Goal: Task Accomplishment & Management: Use online tool/utility

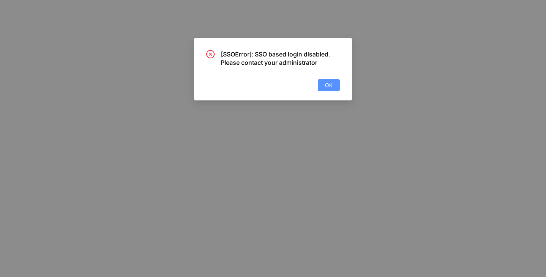
click at [326, 82] on span "OK" at bounding box center [329, 85] width 8 height 8
